Goal: Information Seeking & Learning: Check status

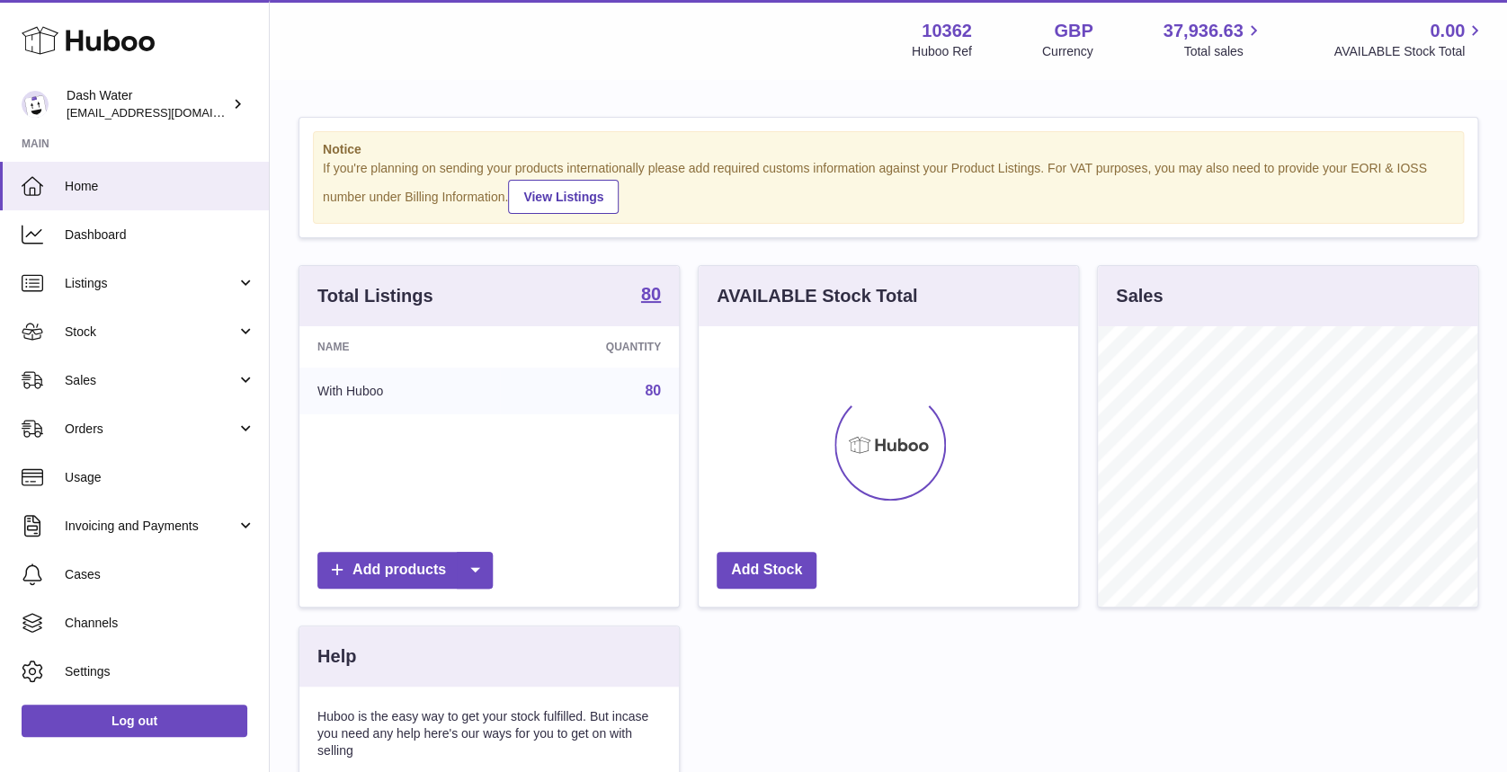
scroll to position [281, 379]
click at [168, 421] on span "Orders" at bounding box center [151, 429] width 172 height 17
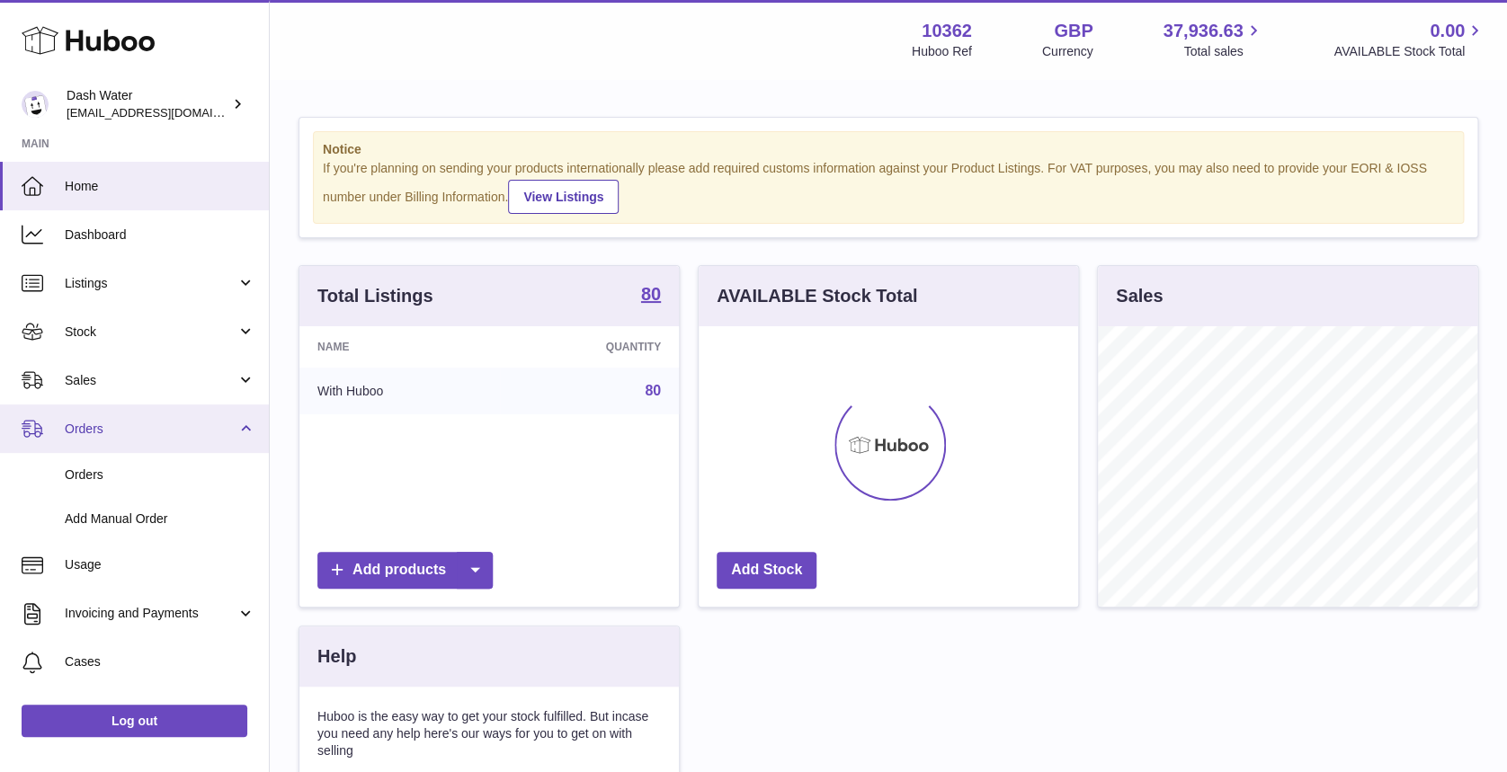
click at [163, 431] on span "Orders" at bounding box center [151, 429] width 172 height 17
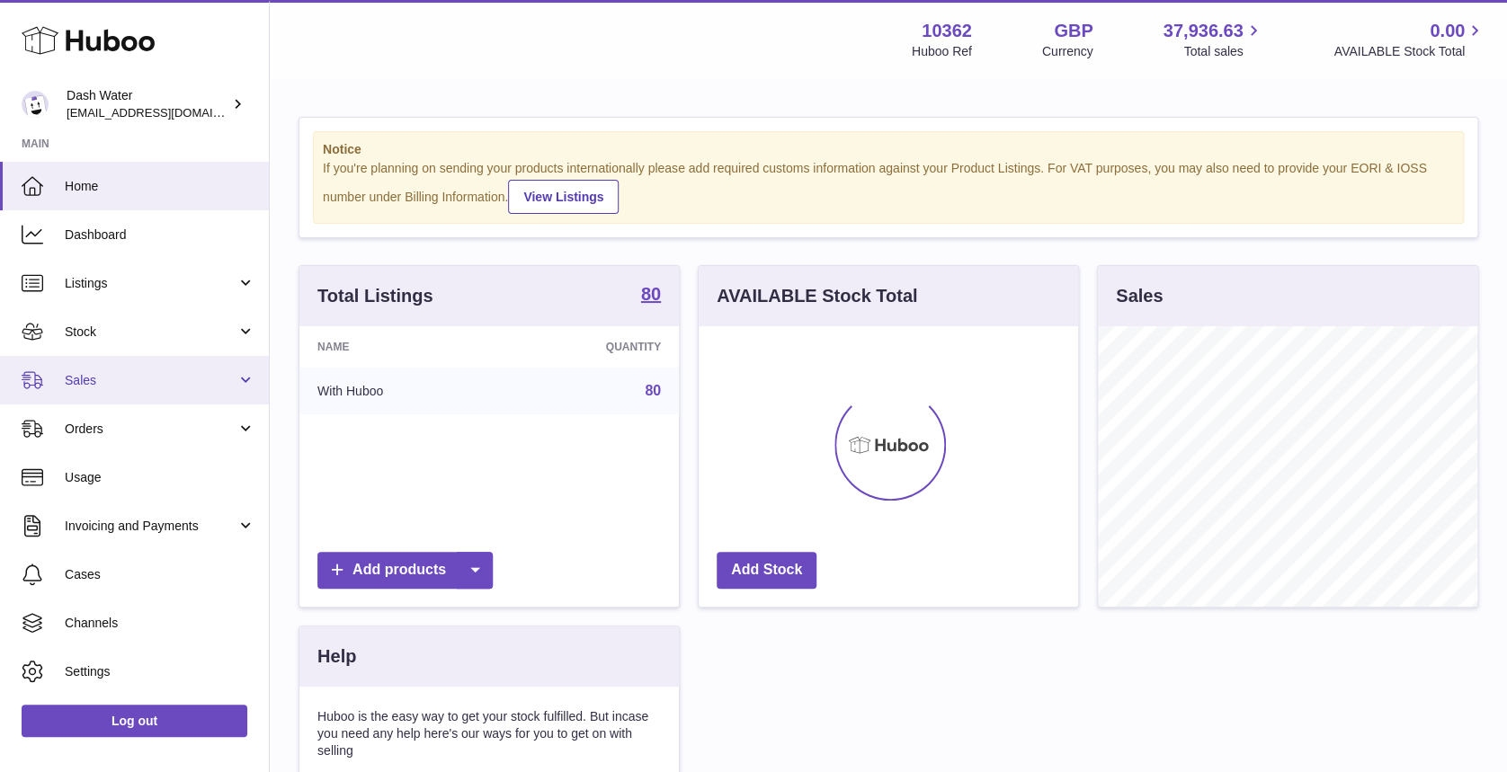
click at [180, 379] on span "Sales" at bounding box center [151, 380] width 172 height 17
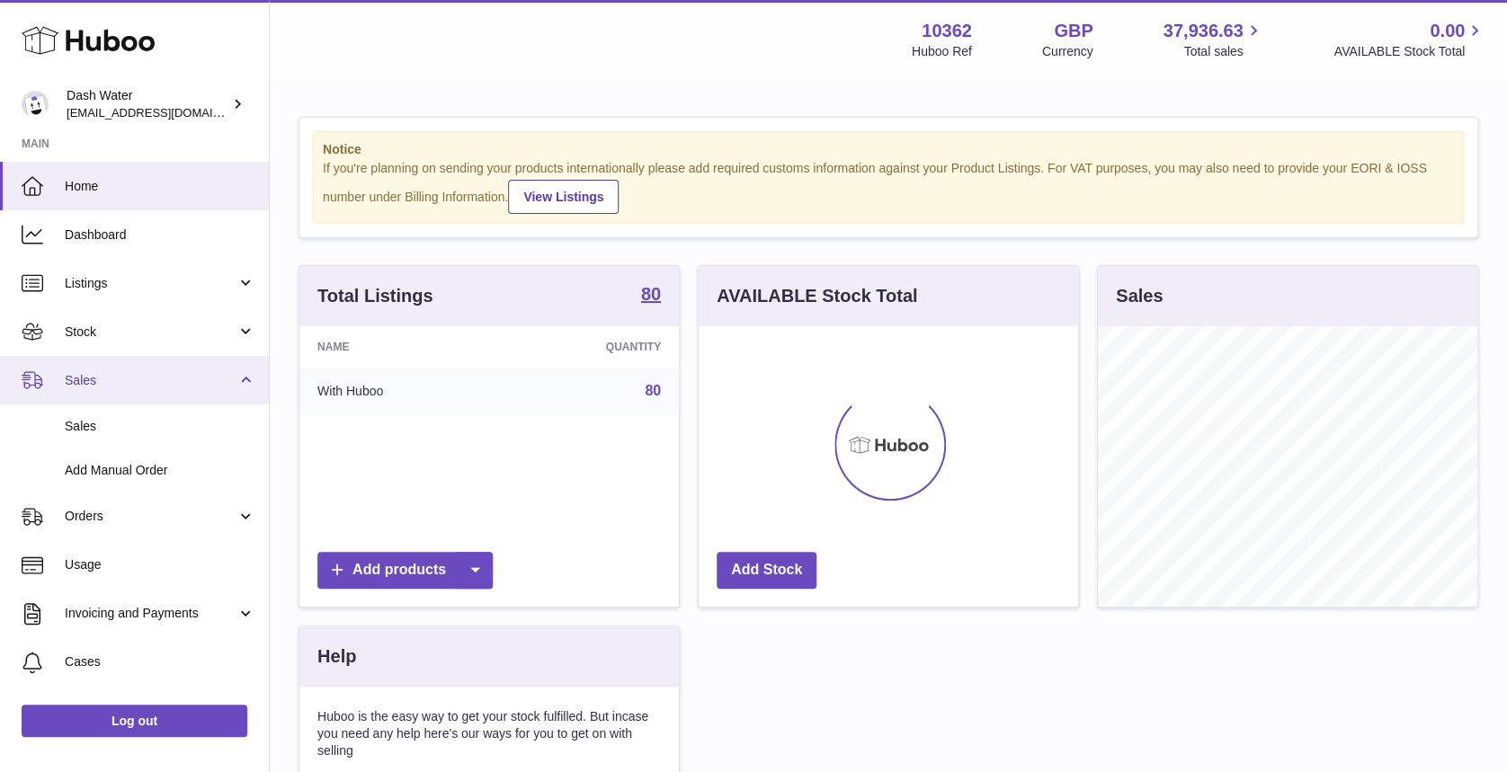
click at [176, 381] on span "Sales" at bounding box center [151, 380] width 172 height 17
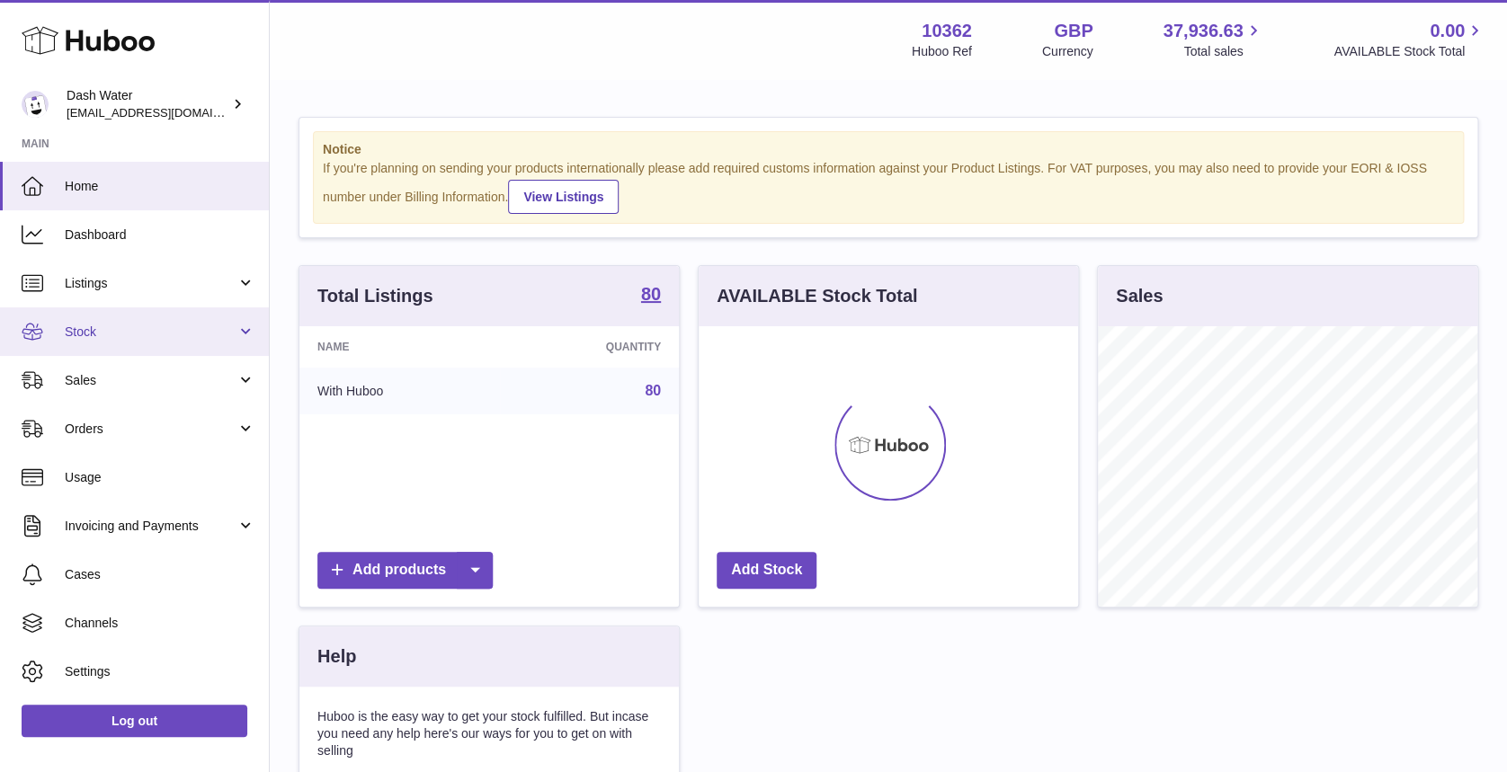
click at [200, 324] on span "Stock" at bounding box center [151, 332] width 172 height 17
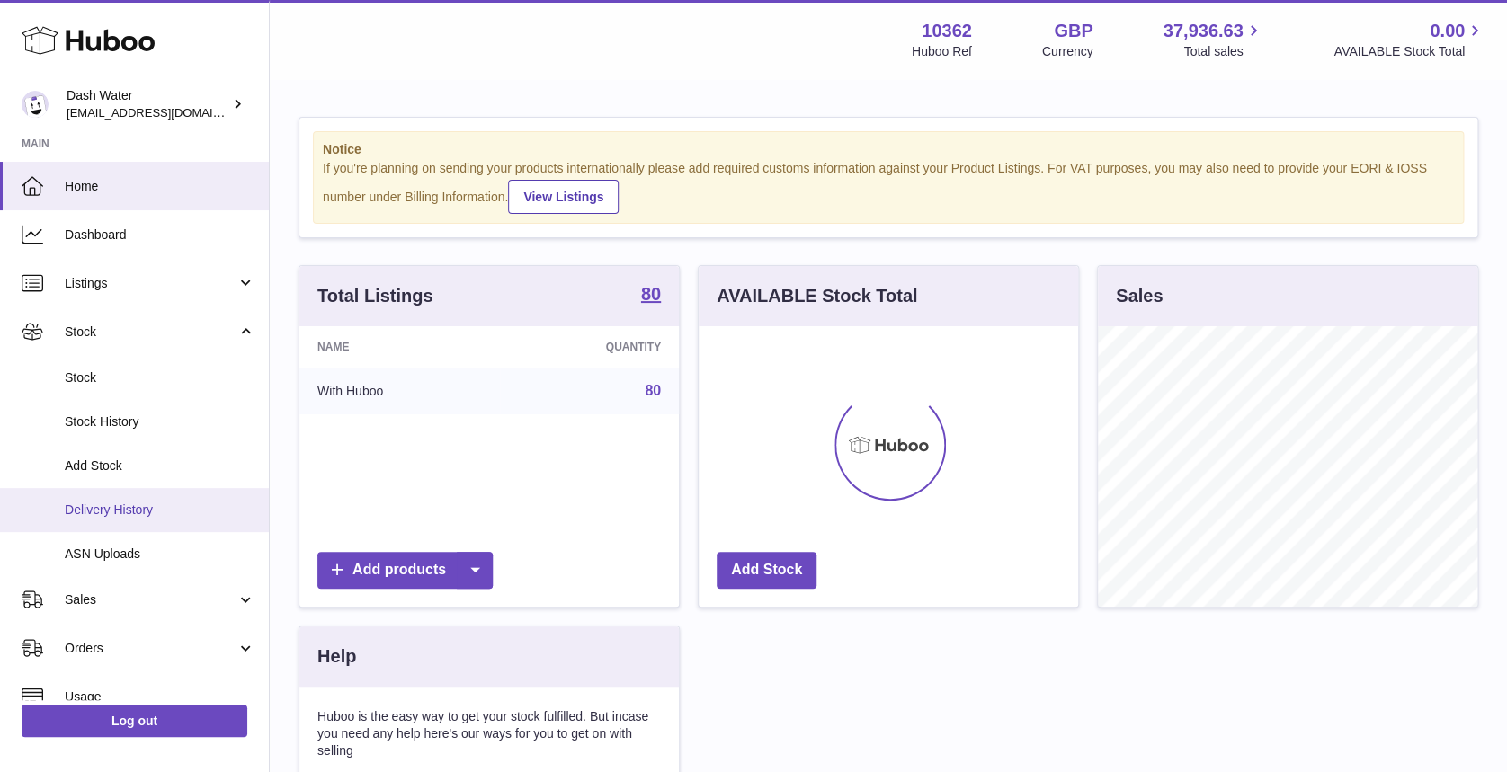
click at [105, 519] on link "Delivery History" at bounding box center [134, 510] width 269 height 44
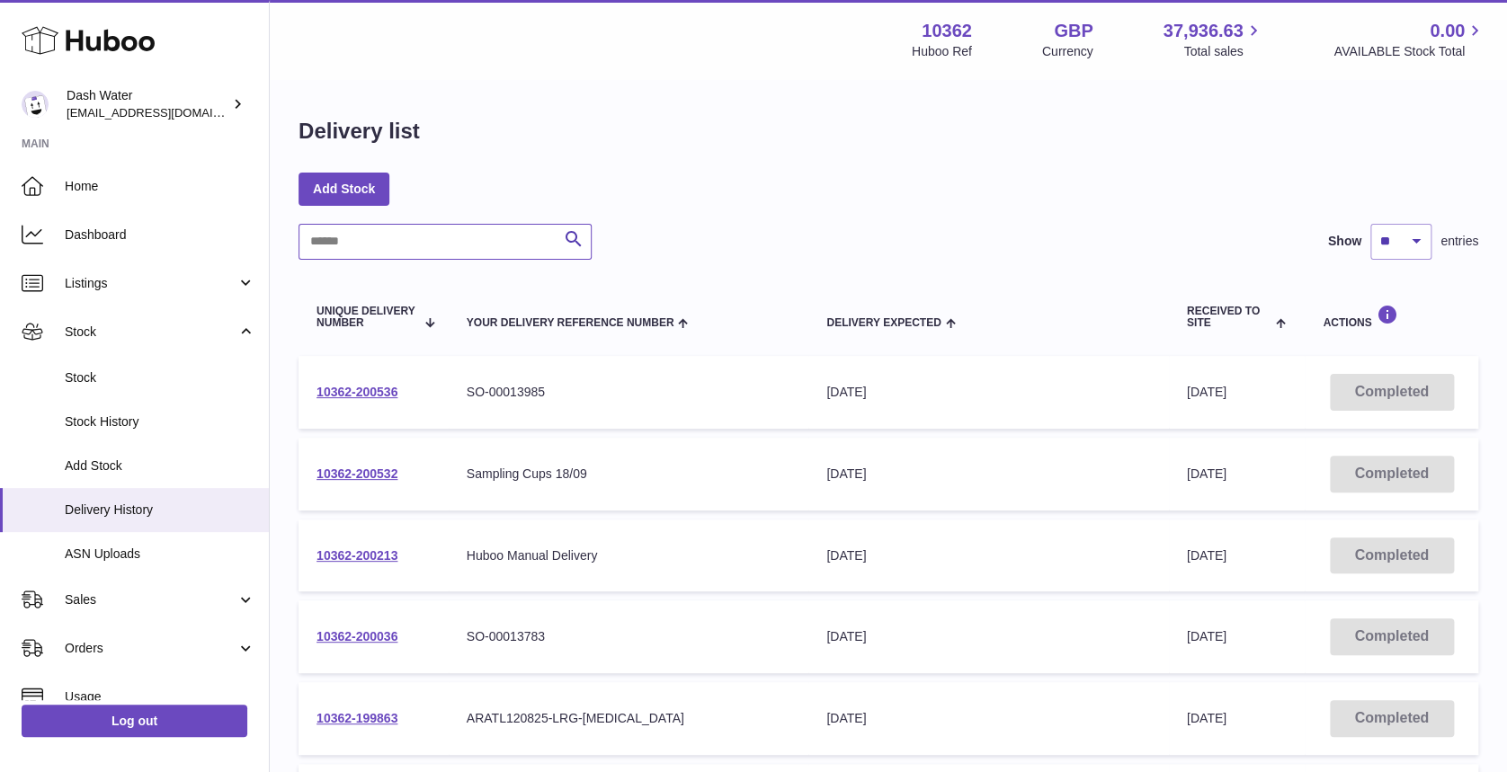
click at [433, 237] on input "text" at bounding box center [445, 242] width 293 height 36
click at [361, 481] on link "10362-200532" at bounding box center [357, 474] width 81 height 14
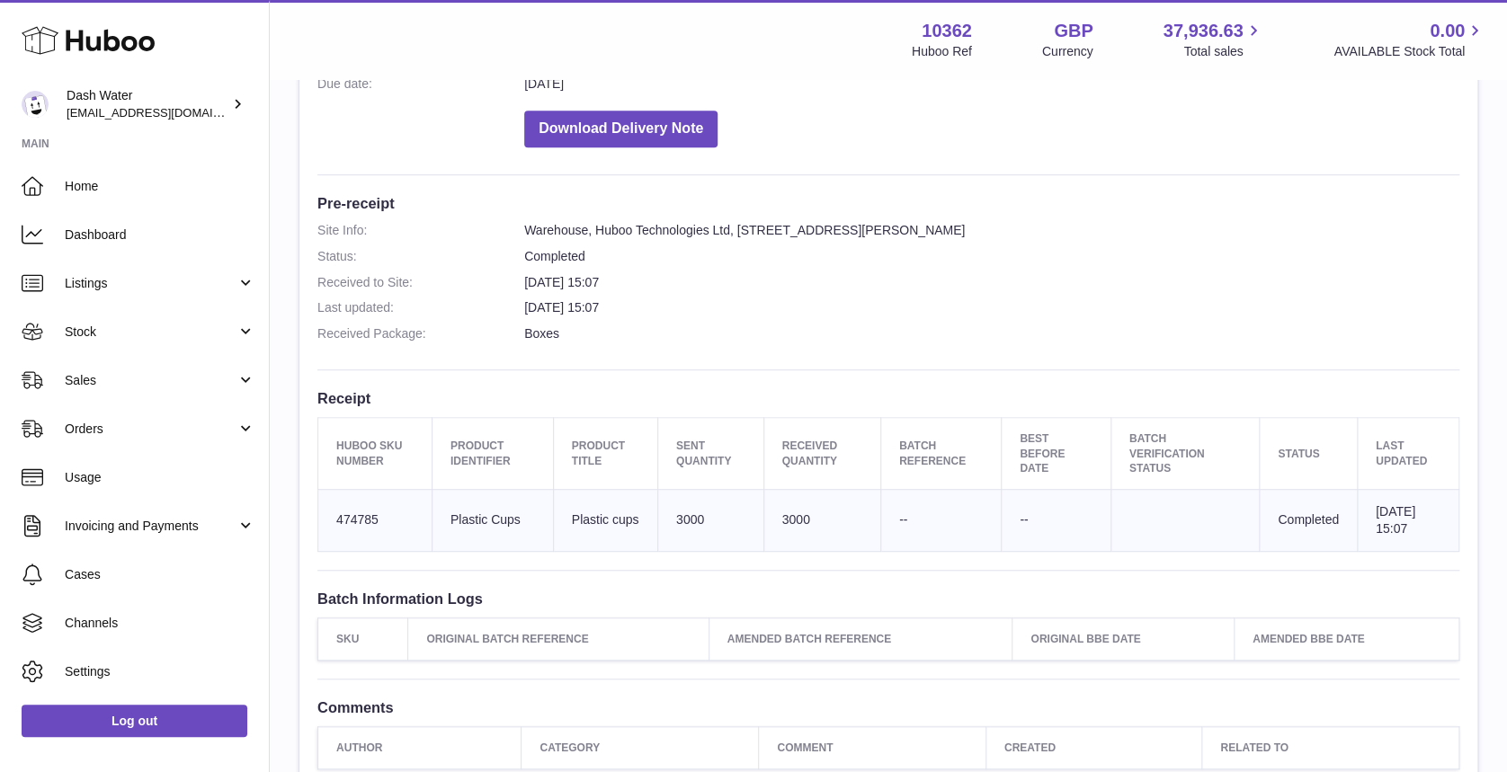
scroll to position [595, 0]
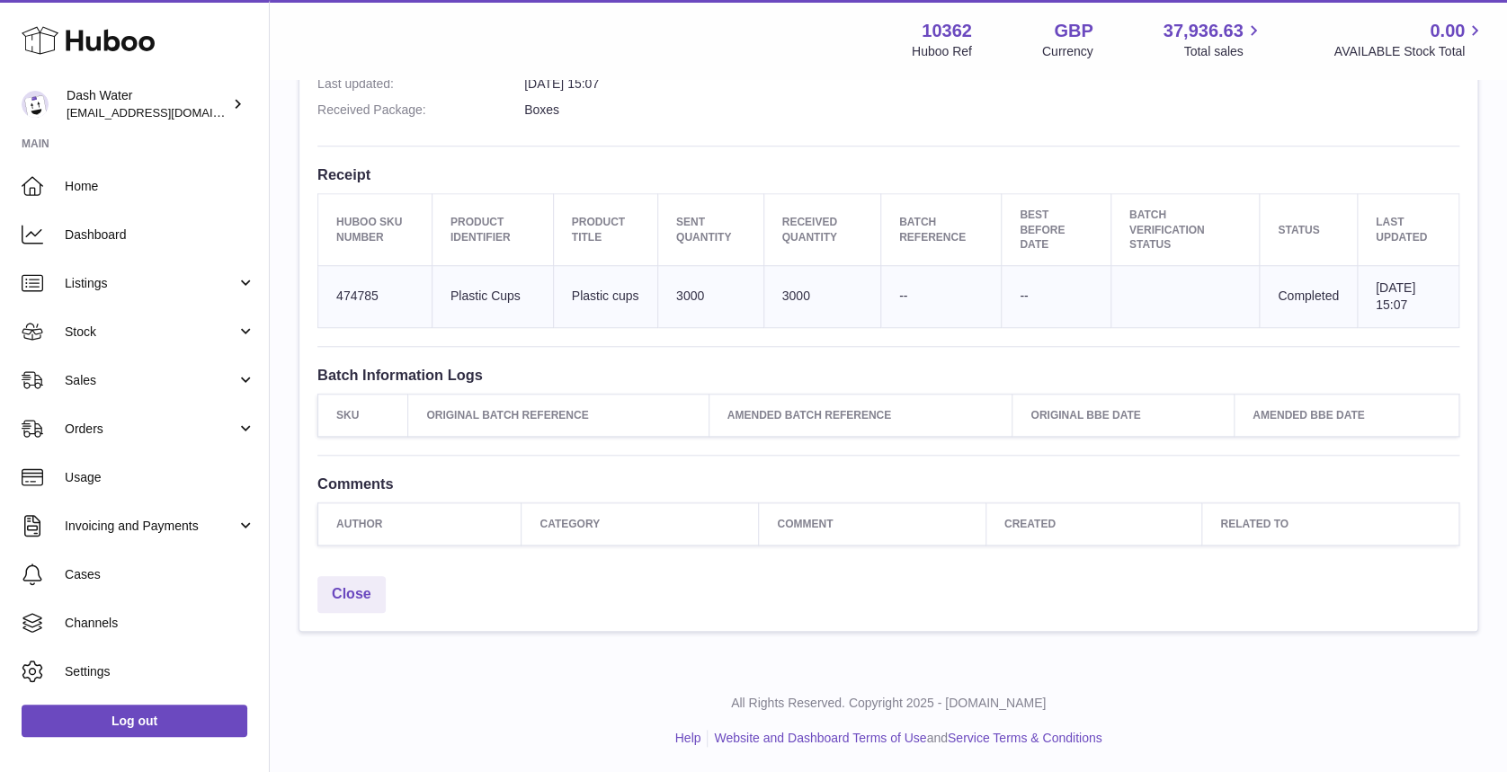
click at [340, 292] on td "Huboo SKU Number 474785" at bounding box center [375, 296] width 114 height 62
click at [341, 292] on td "Huboo SKU Number 474785" at bounding box center [375, 296] width 114 height 62
click at [344, 290] on td "Huboo SKU Number 474785" at bounding box center [375, 296] width 114 height 62
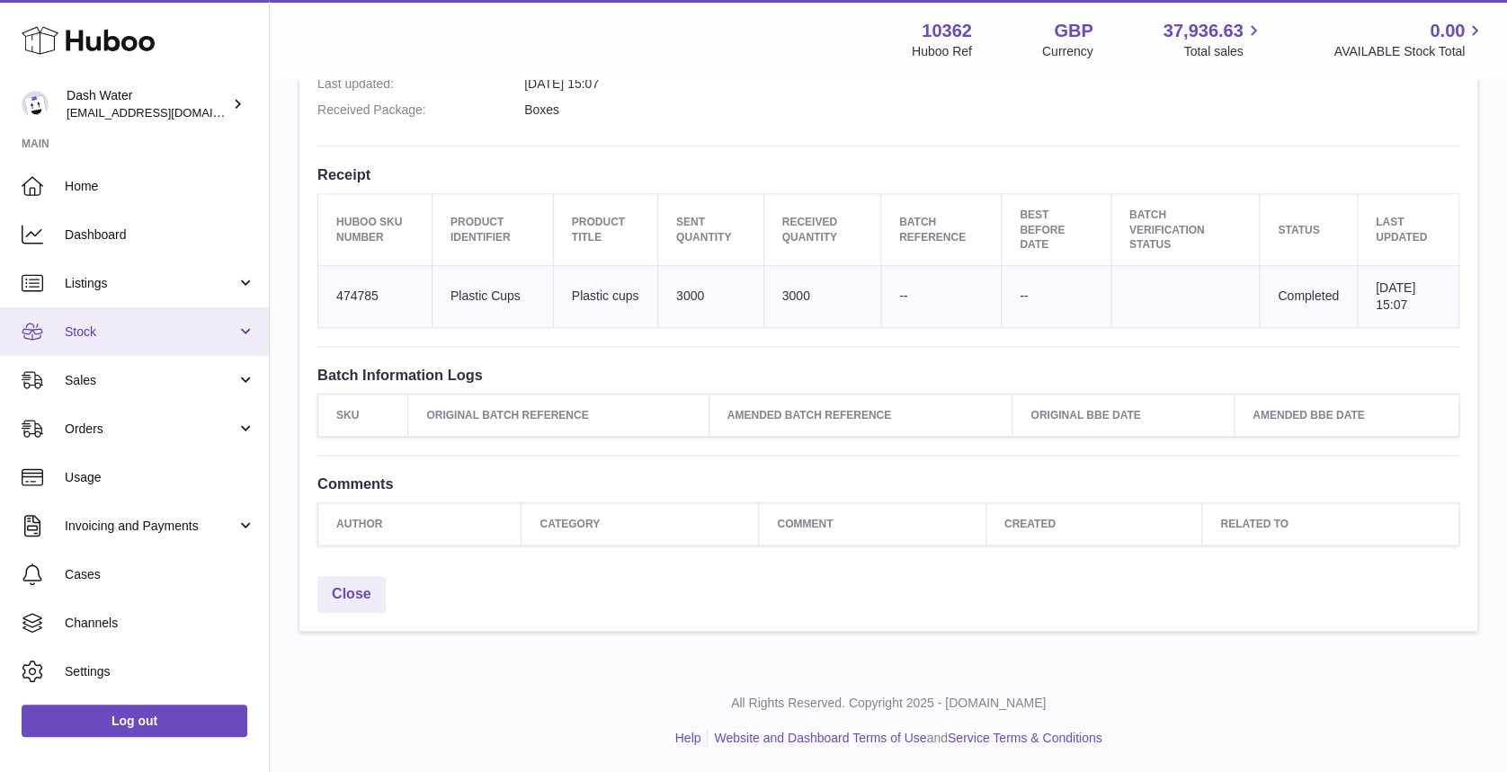
click at [95, 337] on span "Stock" at bounding box center [151, 332] width 172 height 17
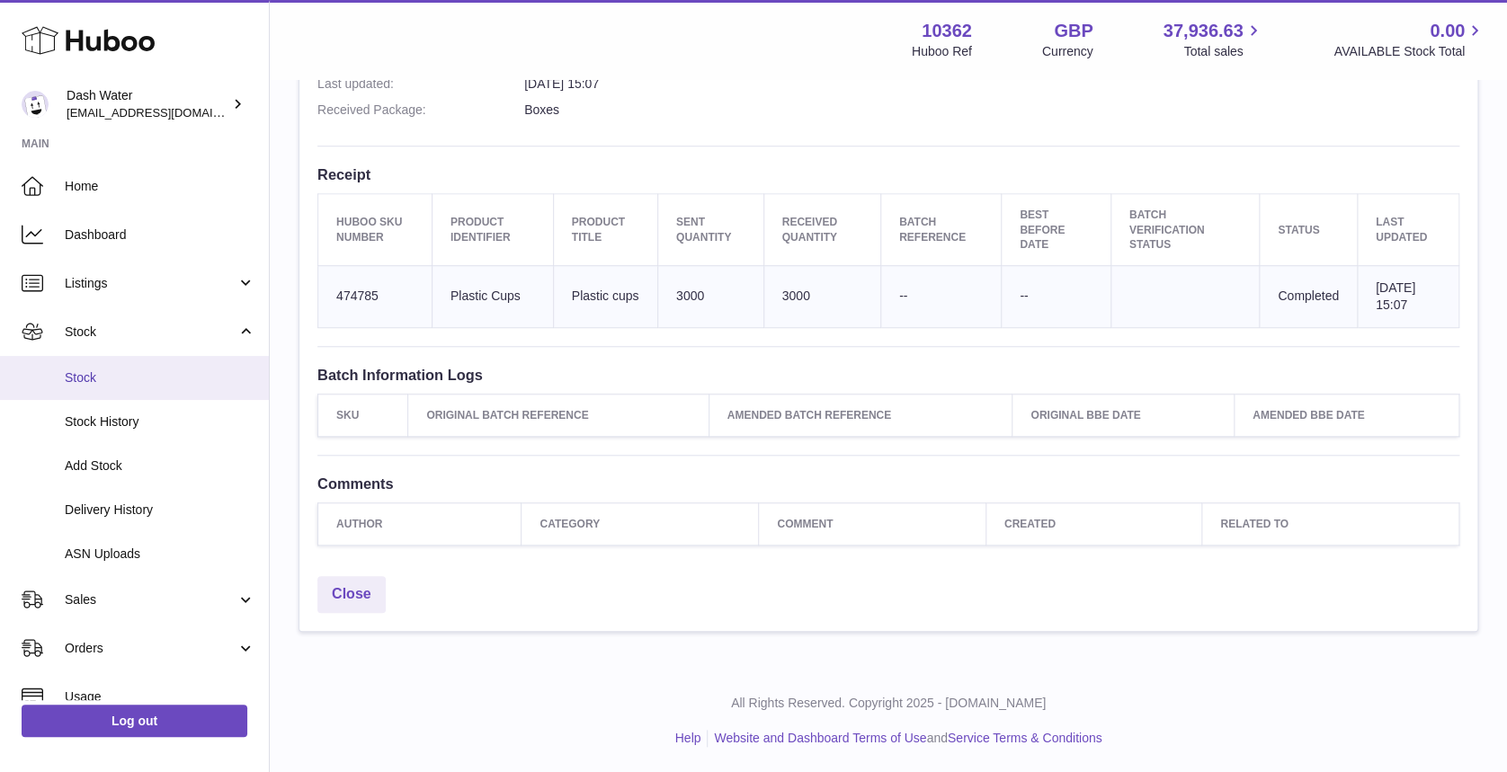
click at [117, 367] on link "Stock" at bounding box center [134, 378] width 269 height 44
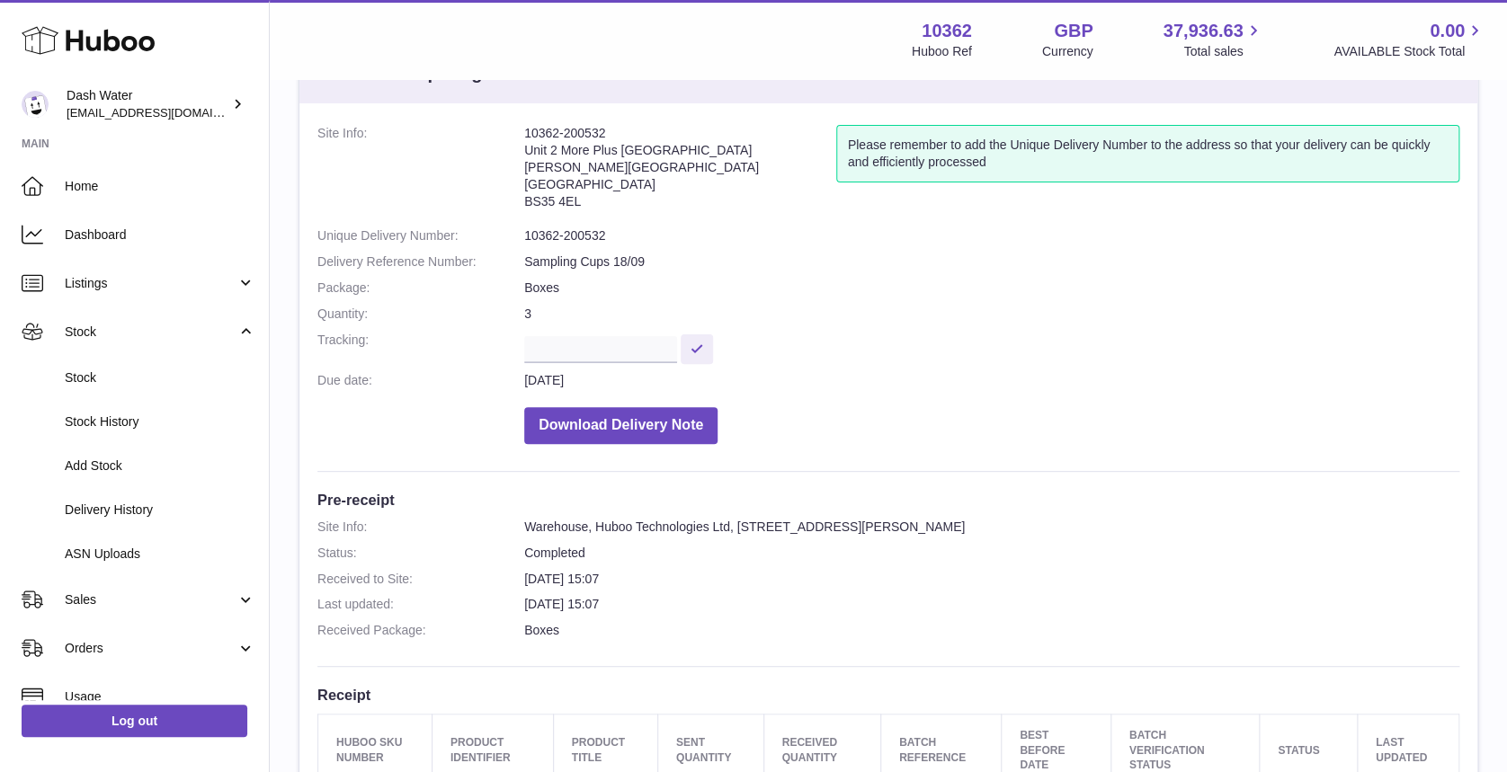
scroll to position [0, 0]
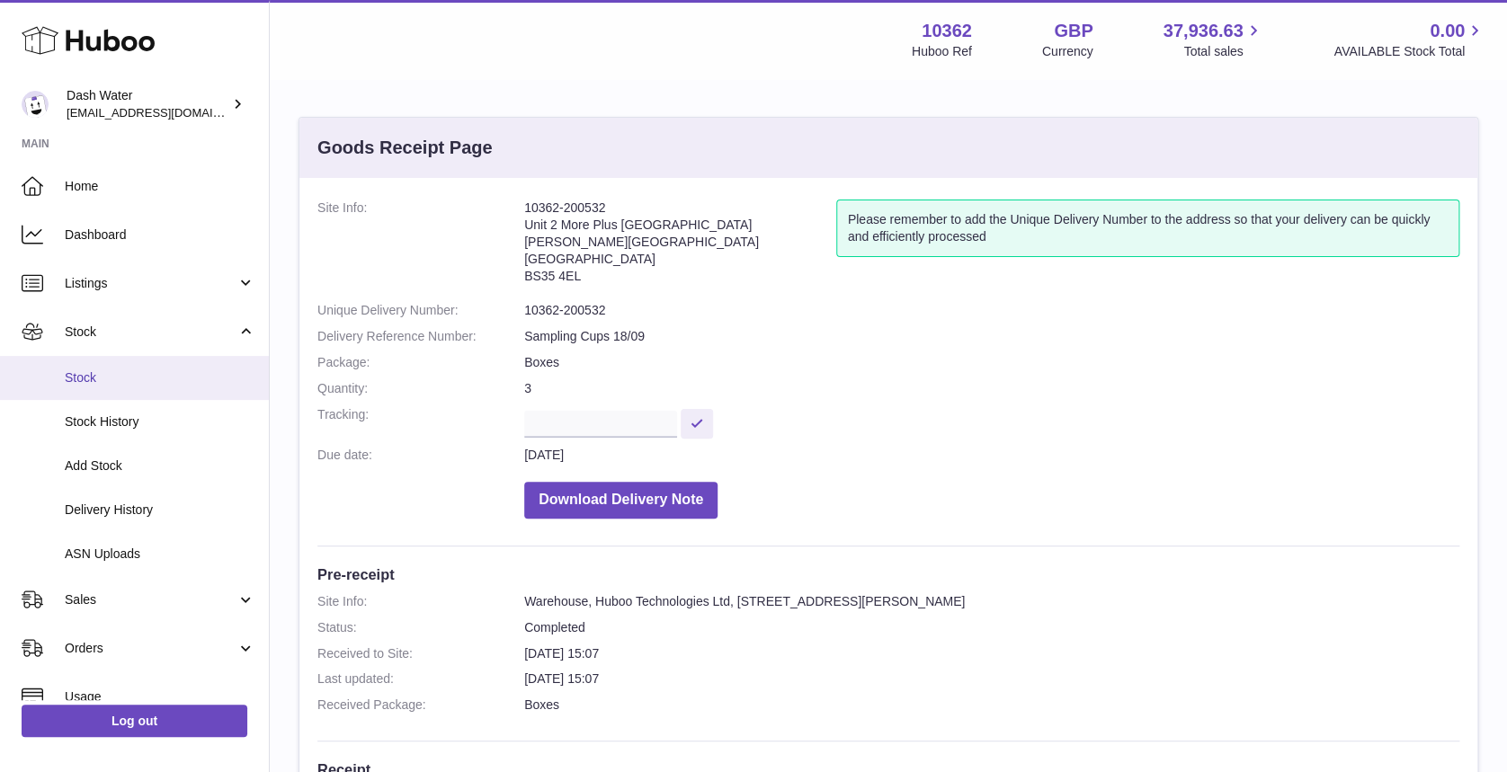
click at [70, 379] on span "Stock" at bounding box center [160, 378] width 191 height 17
click at [129, 385] on span "Stock" at bounding box center [160, 378] width 191 height 17
drag, startPoint x: 129, startPoint y: 385, endPoint x: 148, endPoint y: 367, distance: 26.1
click at [148, 367] on link "Stock" at bounding box center [134, 378] width 269 height 44
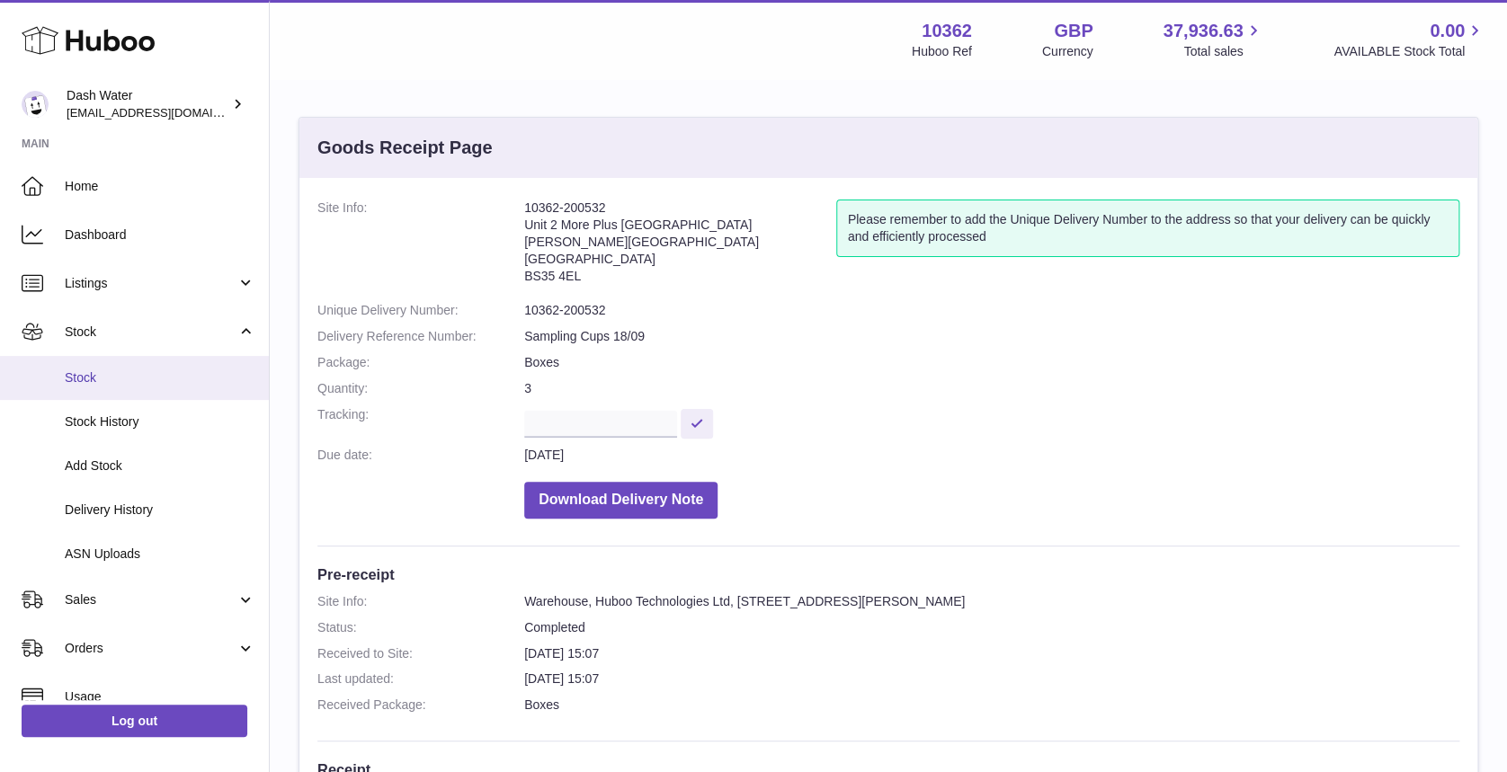
click at [103, 365] on link "Stock" at bounding box center [134, 378] width 269 height 44
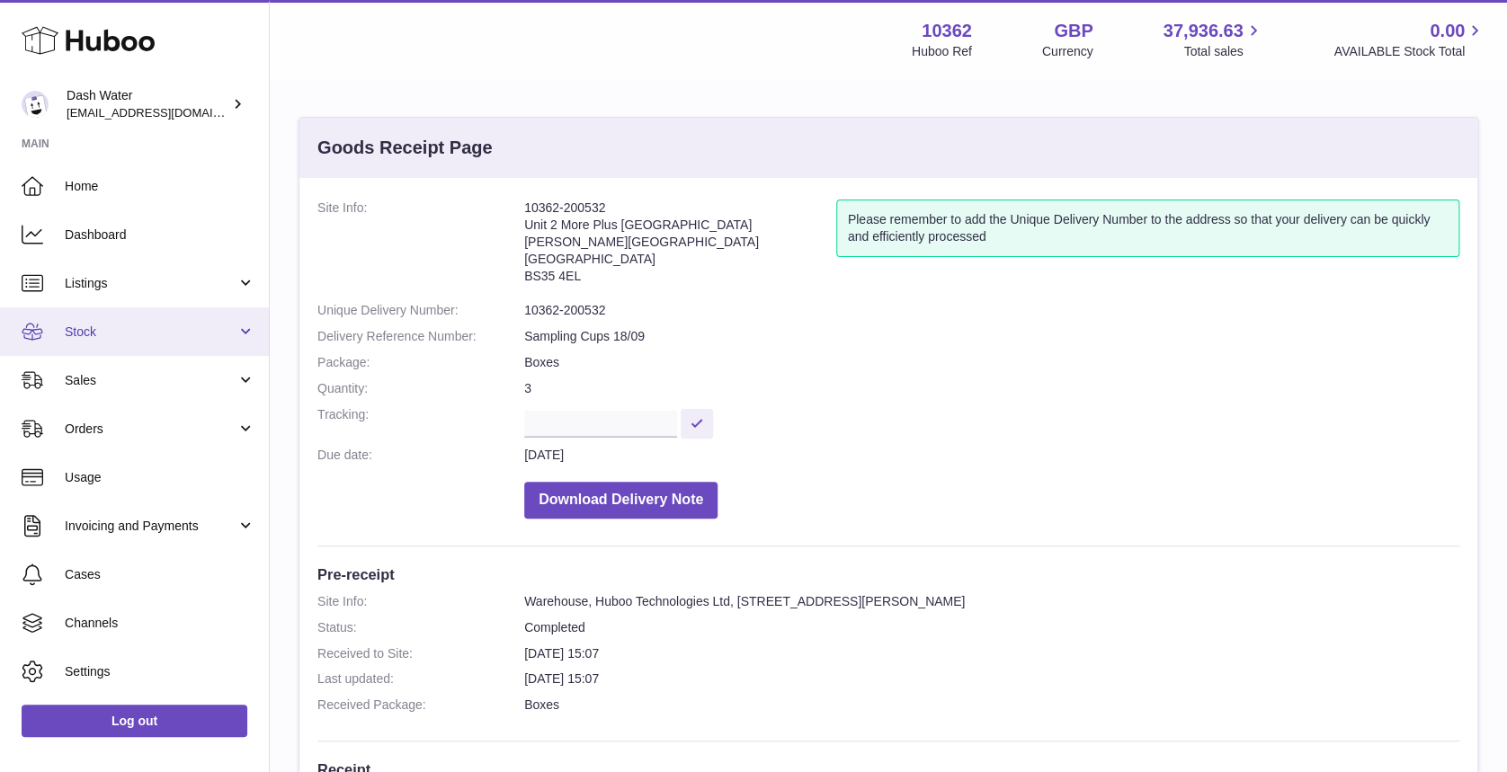
click at [163, 336] on span "Stock" at bounding box center [151, 332] width 172 height 17
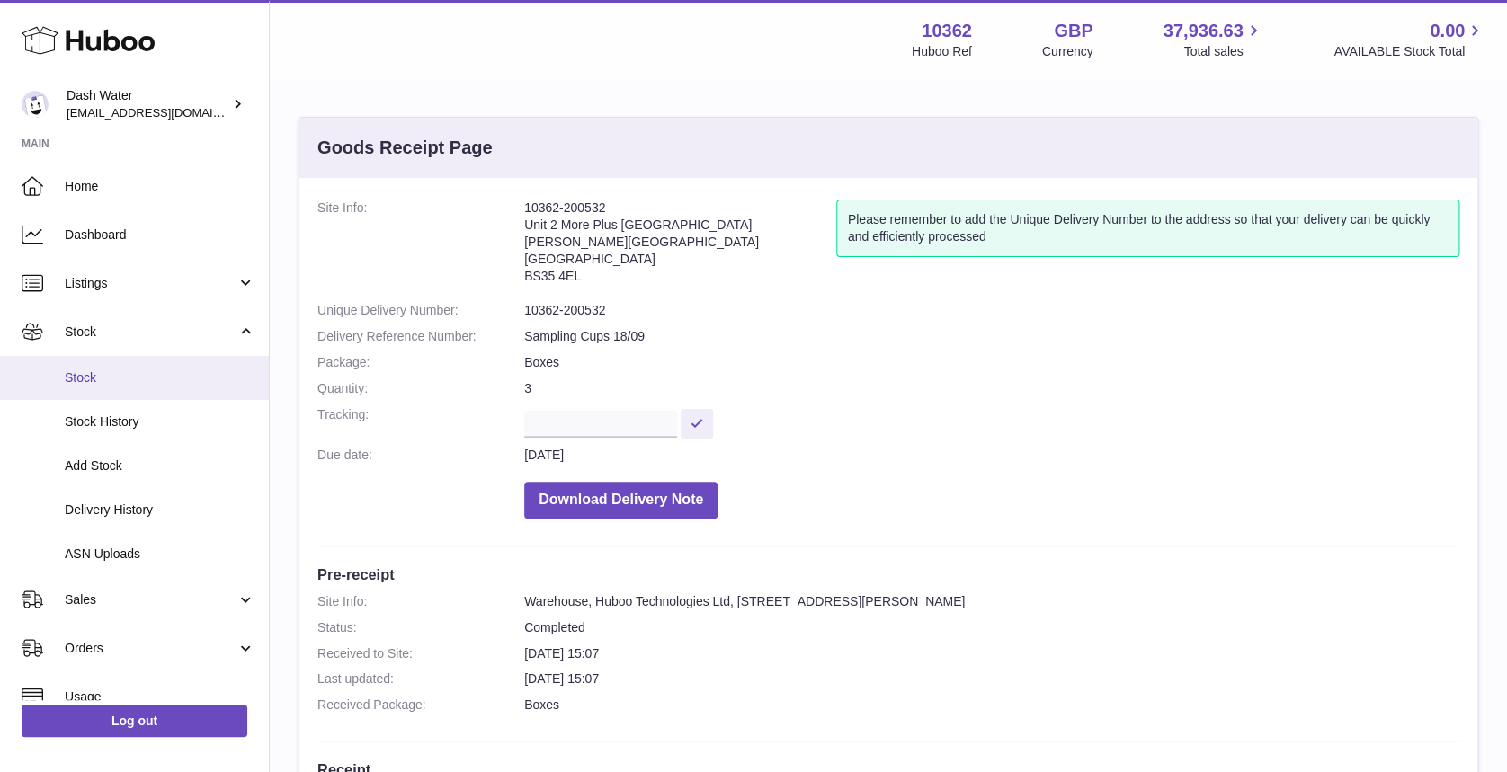
click at [86, 393] on link "Stock" at bounding box center [134, 378] width 269 height 44
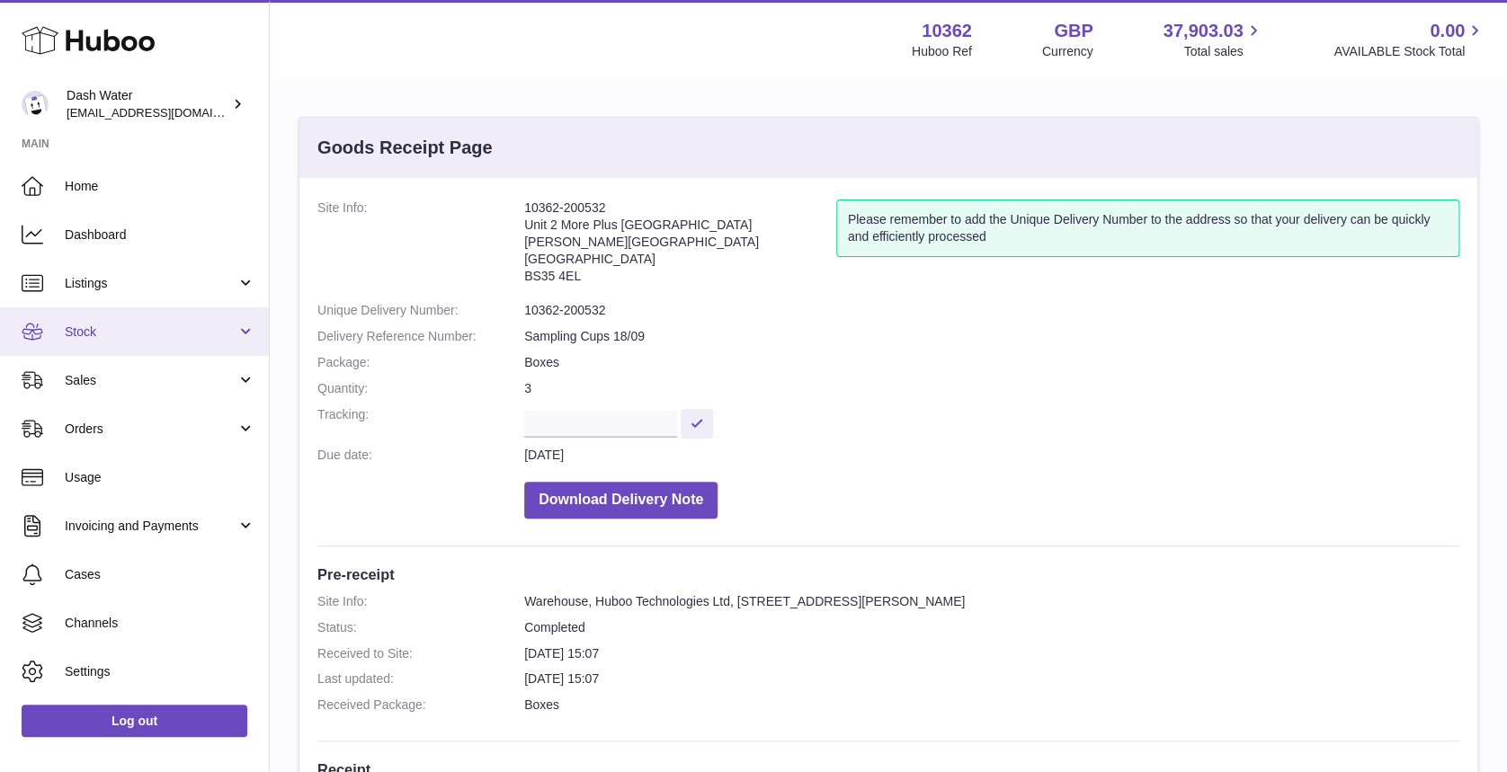
click at [159, 346] on link "Stock" at bounding box center [134, 332] width 269 height 49
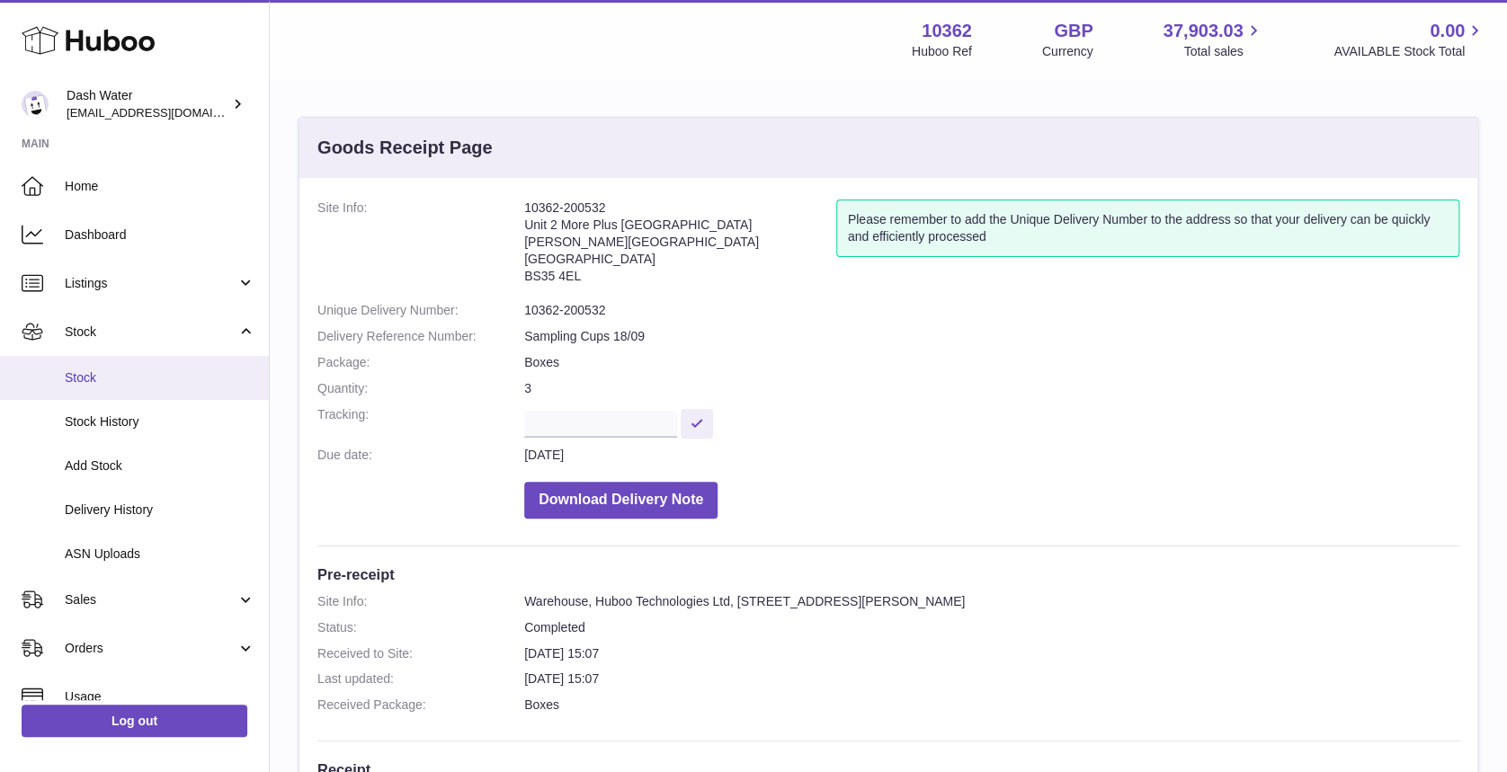
click at [117, 381] on span "Stock" at bounding box center [160, 378] width 191 height 17
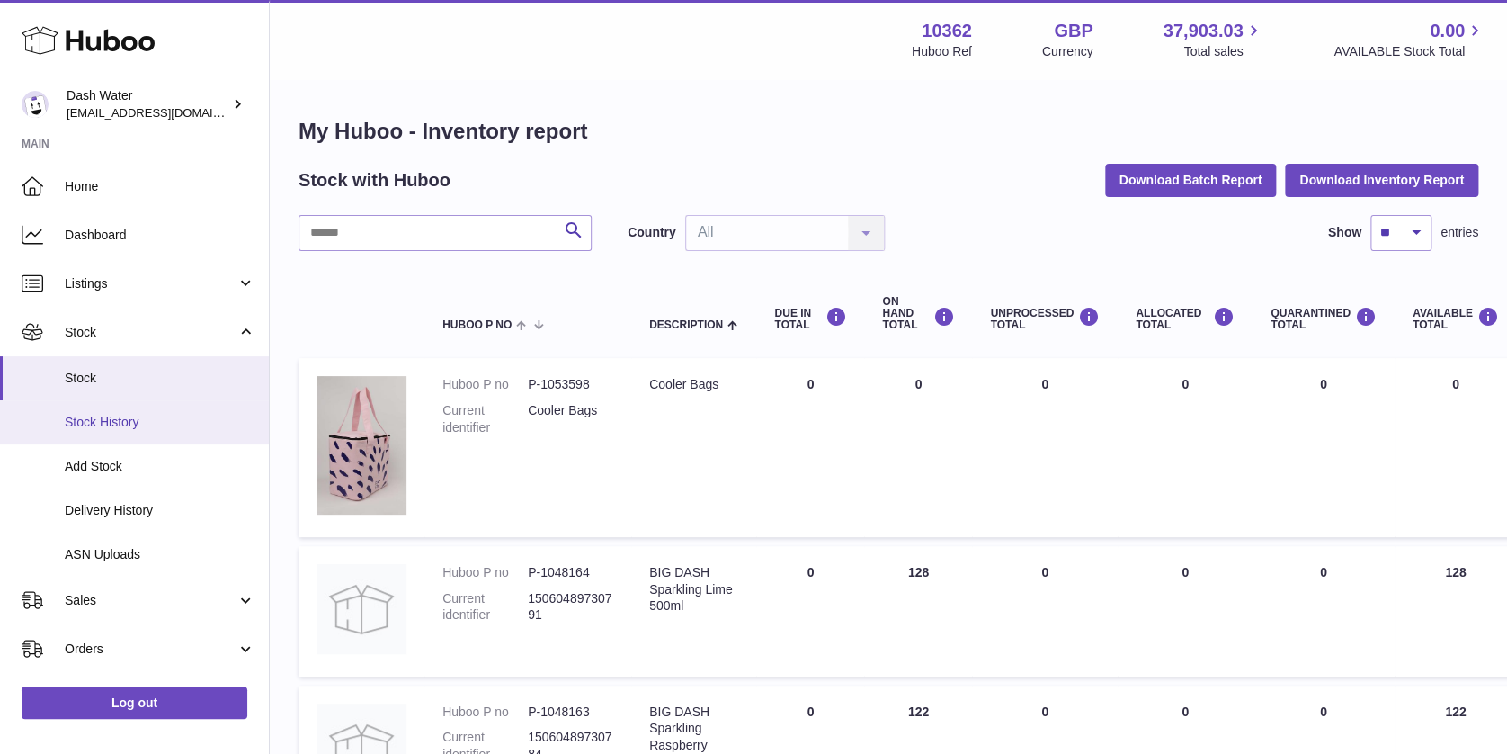
click at [103, 407] on link "Stock History" at bounding box center [134, 422] width 269 height 44
click at [102, 381] on span "Stock" at bounding box center [160, 378] width 191 height 17
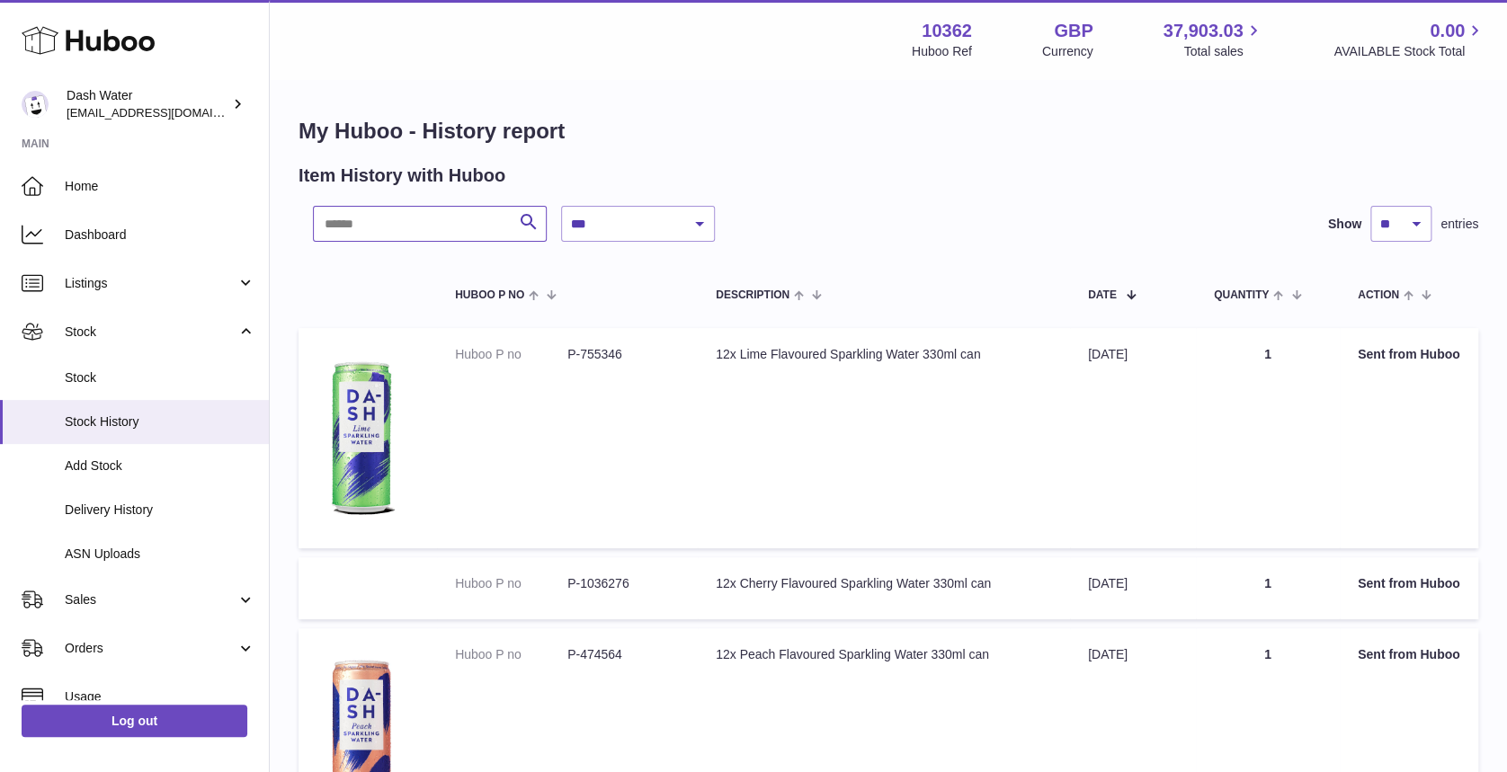
click at [396, 223] on input "text" at bounding box center [430, 224] width 234 height 36
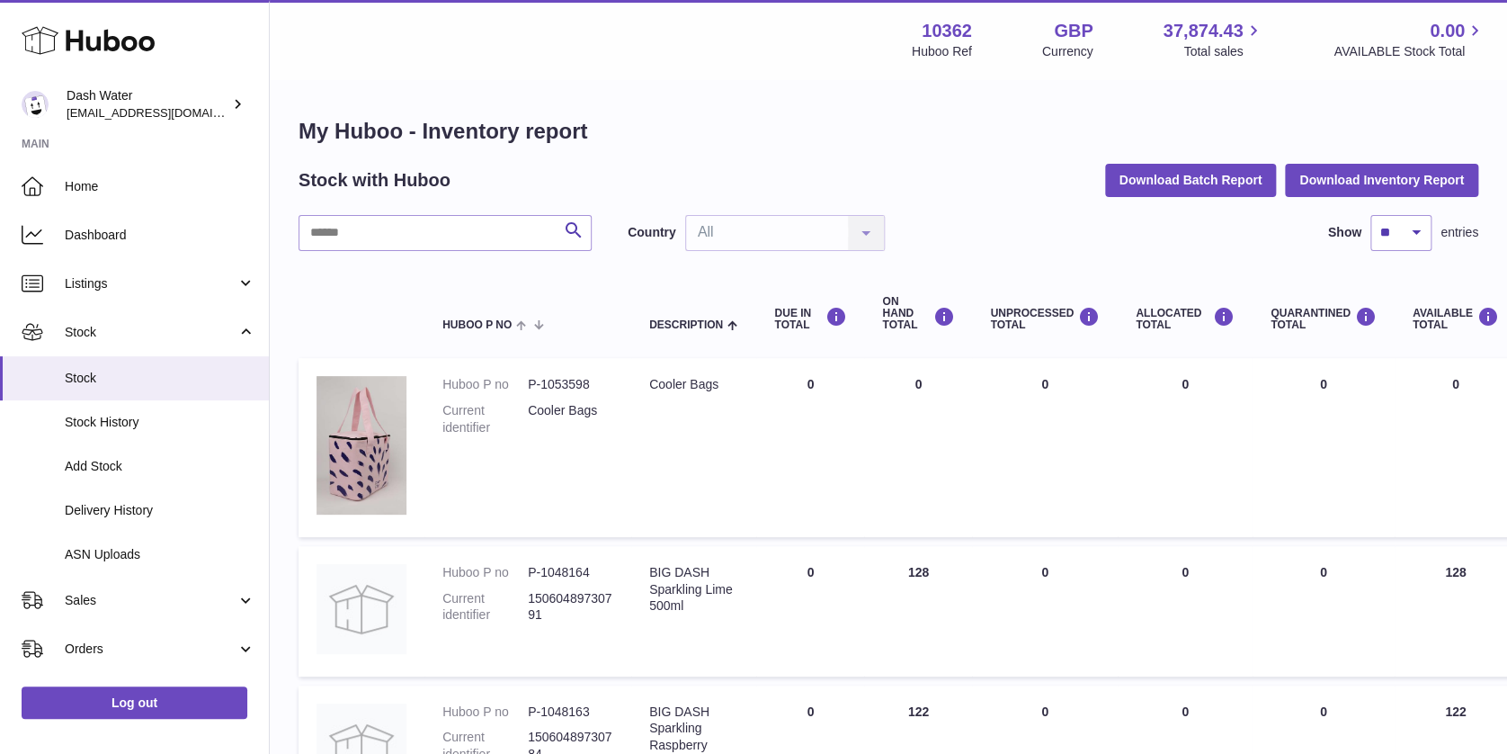
click at [376, 236] on input "text" at bounding box center [445, 233] width 293 height 36
paste input "******"
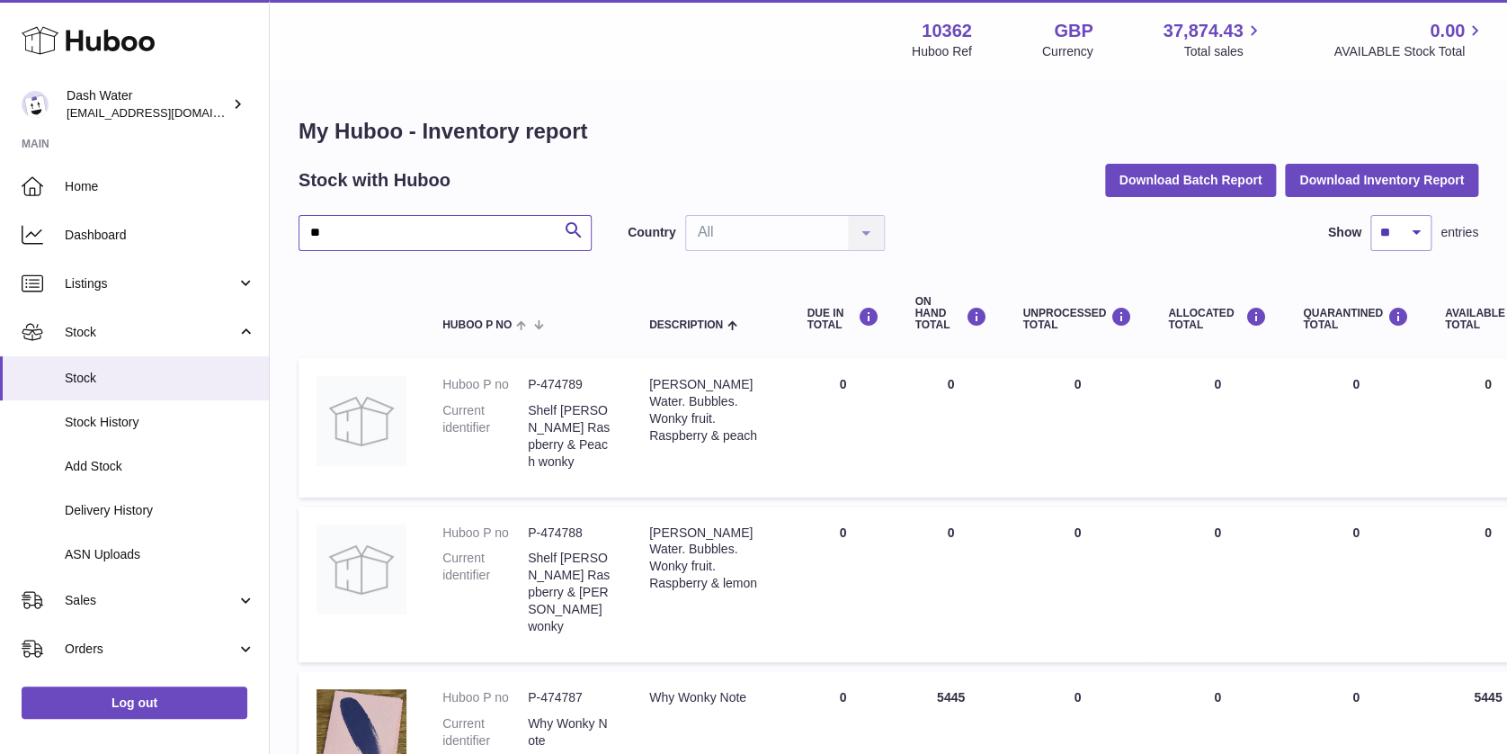
type input "*"
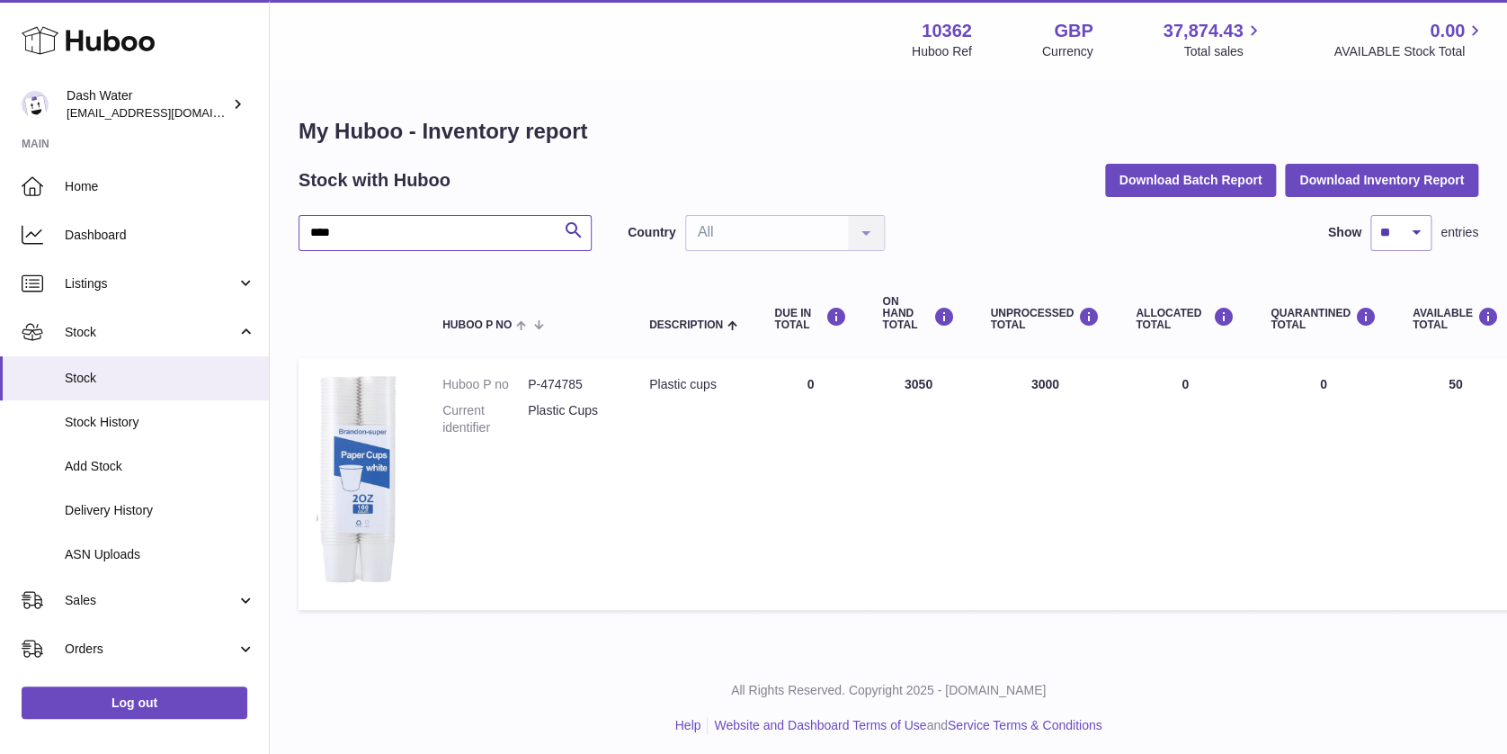
type input "****"
click at [1250, 540] on td "ALLOCATED Total 0" at bounding box center [1185, 484] width 135 height 252
click at [1004, 498] on td "UNPROCESSED Total 3000" at bounding box center [1045, 484] width 146 height 252
click at [1274, 655] on div "Menu Huboo 10362 Huboo Ref GBP Currency 37,874.43 Total sales 0.00 AVAILABLE St…" at bounding box center [888, 327] width 1237 height 655
